Goal: Task Accomplishment & Management: Manage account settings

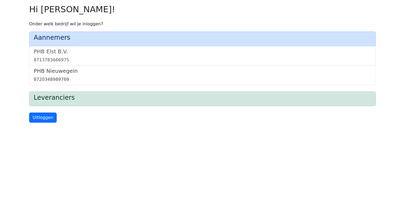
click at [52, 75] on link "PHB Nieuwegein 8720348989769" at bounding box center [202, 75] width 337 height 15
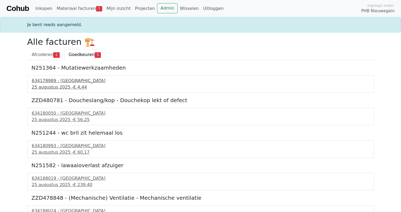
click at [64, 82] on div "634178989 - Technische Unie" at bounding box center [200, 81] width 337 height 6
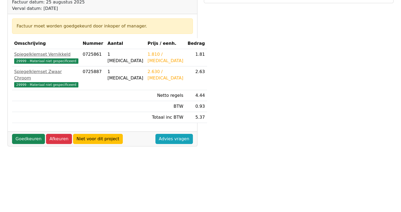
scroll to position [80, 0]
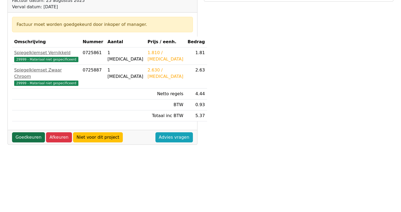
click at [25, 133] on link "Goedkeuren" at bounding box center [28, 138] width 33 height 10
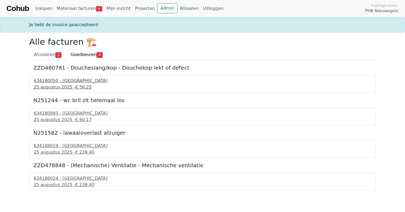
click at [53, 85] on div "[DATE] - € 56,25" at bounding box center [202, 87] width 337 height 6
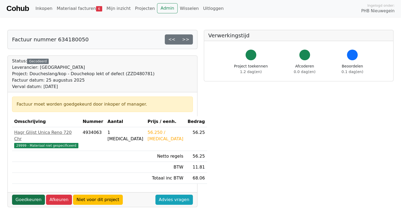
click at [25, 195] on link "Goedkeuren" at bounding box center [28, 200] width 33 height 10
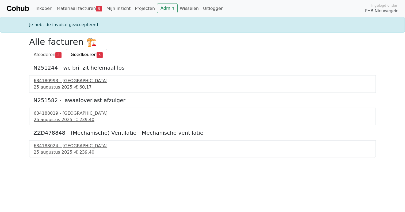
click at [74, 78] on div "634180993 - Technische Unie" at bounding box center [202, 81] width 337 height 6
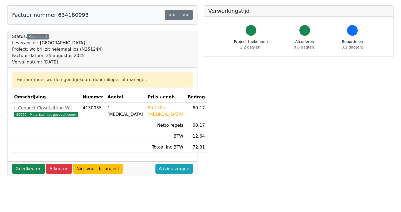
scroll to position [53, 0]
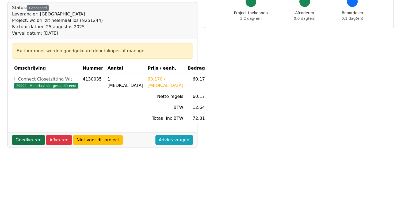
click at [23, 138] on link "Goedkeuren" at bounding box center [28, 140] width 33 height 10
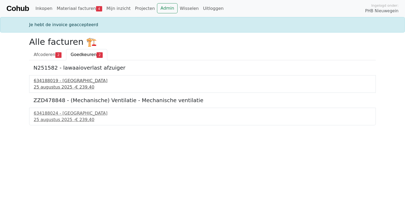
click at [56, 80] on div "634188019 - [GEOGRAPHIC_DATA]" at bounding box center [202, 81] width 337 height 6
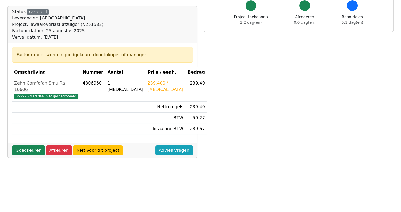
scroll to position [53, 0]
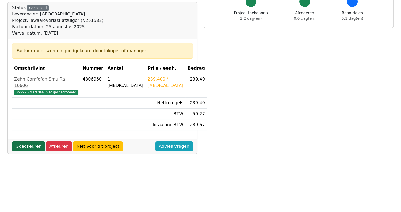
click at [32, 142] on link "Goedkeuren" at bounding box center [28, 147] width 33 height 10
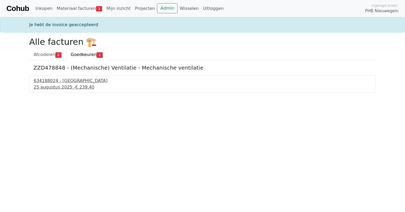
click at [71, 82] on div "634188024 - Technische Unie" at bounding box center [202, 81] width 337 height 6
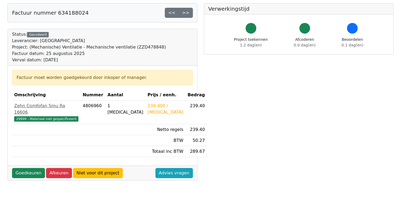
scroll to position [26, 0]
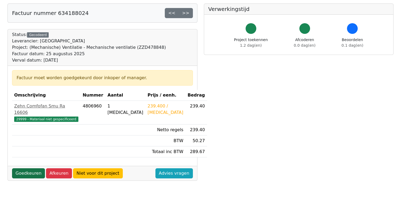
click at [25, 169] on link "Goedkeuren" at bounding box center [28, 174] width 33 height 10
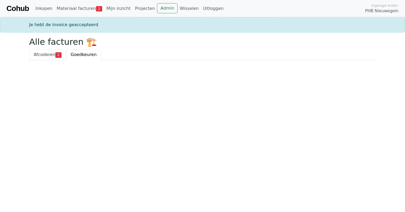
click at [39, 54] on span "Afcoderen" at bounding box center [45, 54] width 22 height 5
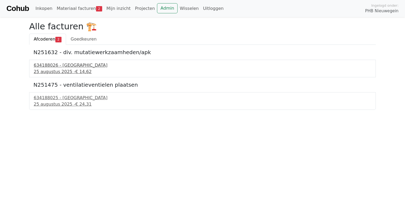
click at [64, 66] on div "634188026 - Technische Unie" at bounding box center [202, 65] width 337 height 6
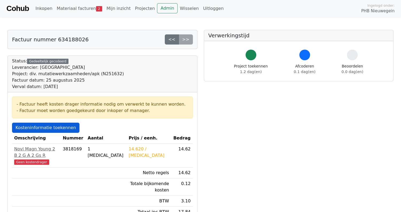
click at [54, 129] on link "Kosteninformatie toekennen" at bounding box center [45, 128] width 67 height 10
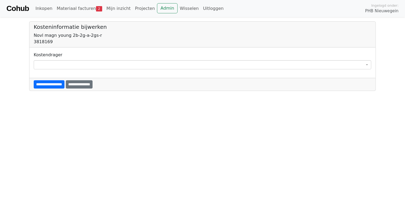
click at [48, 64] on span at bounding box center [202, 64] width 337 height 9
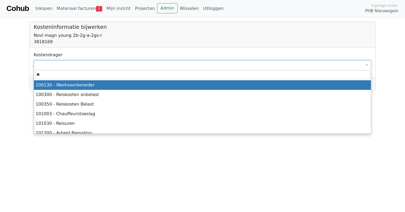
type input "*"
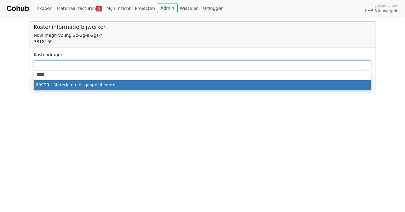
type input "*****"
select select "****"
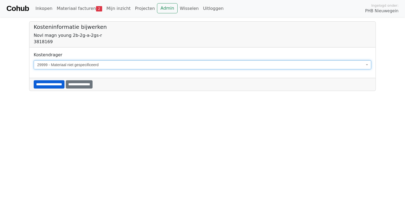
click at [51, 85] on input "**********" at bounding box center [49, 84] width 31 height 8
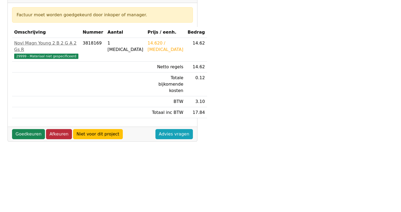
scroll to position [107, 0]
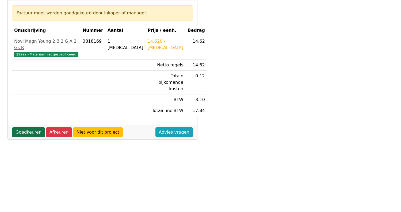
click at [31, 127] on link "Goedkeuren" at bounding box center [28, 132] width 33 height 10
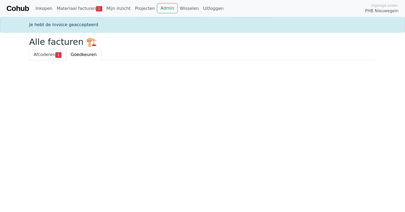
click at [46, 54] on span "Afcoderen" at bounding box center [45, 54] width 22 height 5
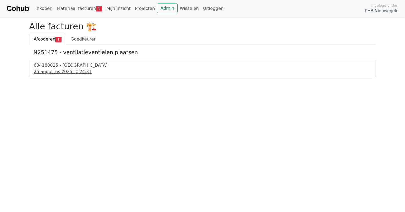
click at [48, 67] on div "634188025 - [GEOGRAPHIC_DATA]" at bounding box center [202, 65] width 337 height 6
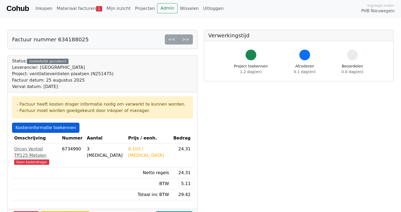
click at [41, 127] on link "Kosteninformatie toekennen" at bounding box center [45, 128] width 67 height 10
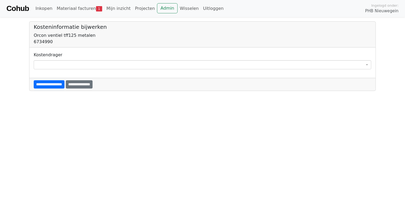
click at [47, 61] on span at bounding box center [202, 64] width 337 height 9
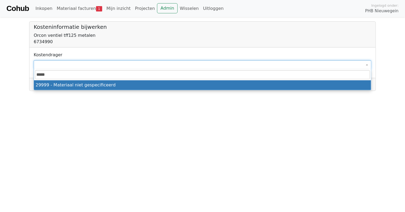
type input "*****"
select select "****"
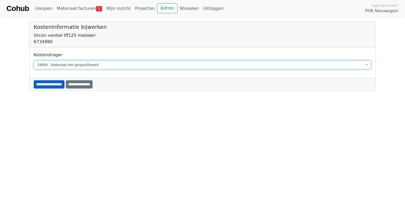
click at [64, 84] on input "**********" at bounding box center [49, 84] width 31 height 8
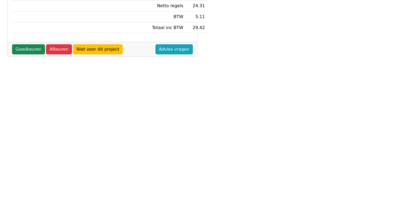
scroll to position [160, 0]
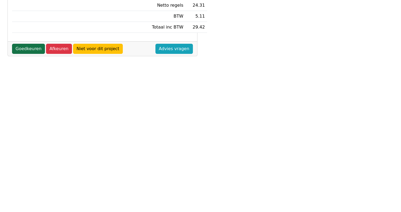
click at [28, 46] on link "Goedkeuren" at bounding box center [28, 49] width 33 height 10
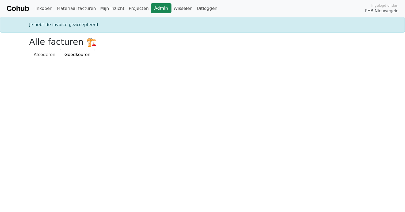
click at [155, 8] on link "Admin" at bounding box center [161, 8] width 21 height 10
